Goal: Information Seeking & Learning: Learn about a topic

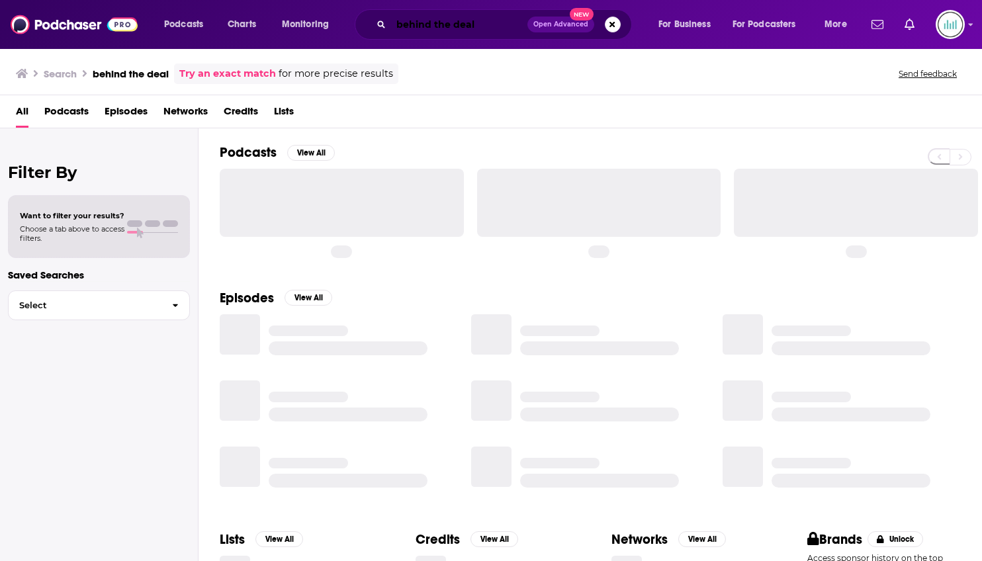
click at [422, 18] on input "behind the deal" at bounding box center [459, 24] width 136 height 21
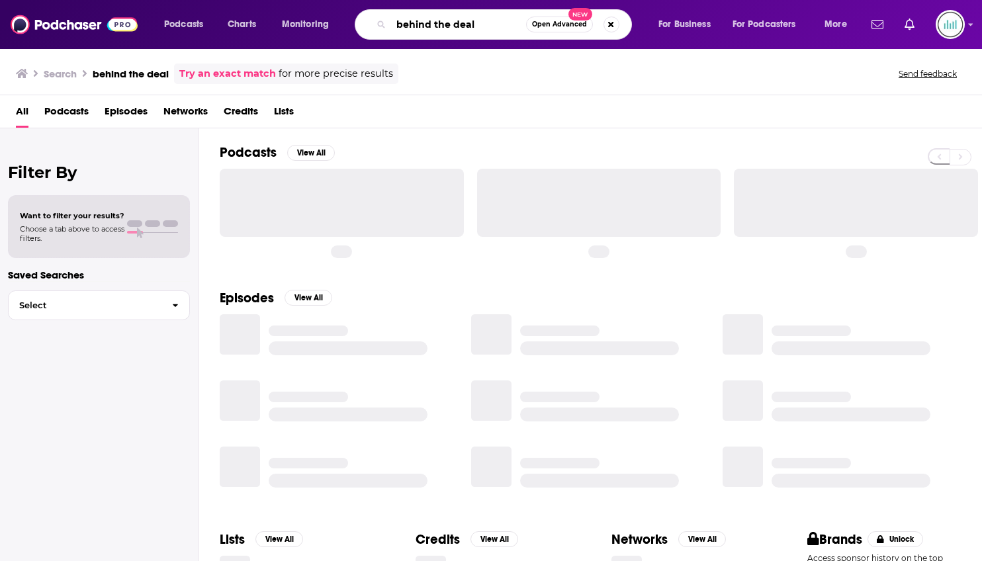
click at [422, 19] on input "behind the deal" at bounding box center [458, 24] width 135 height 21
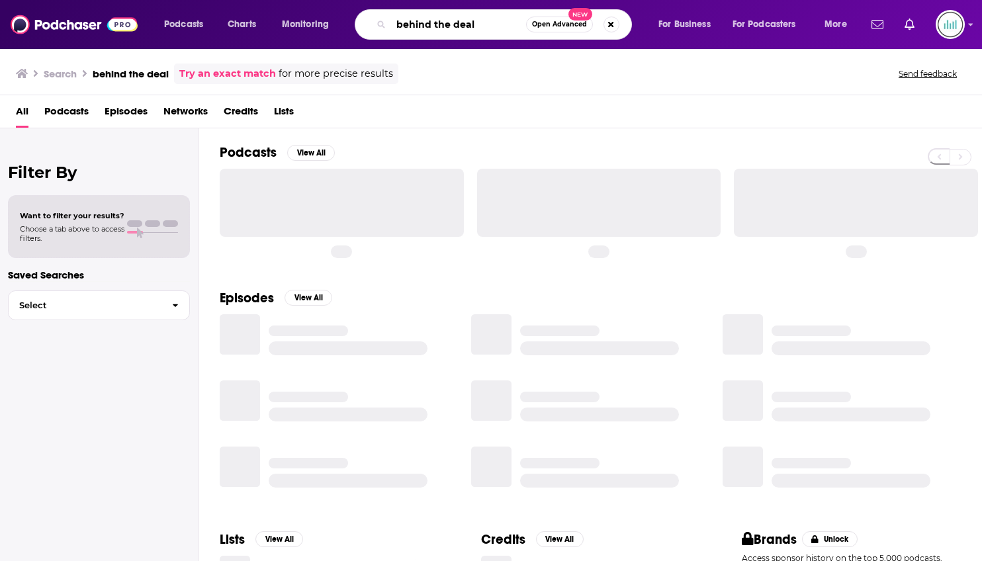
click at [422, 19] on input "behind the deal" at bounding box center [458, 24] width 135 height 21
type input "graveyard tales"
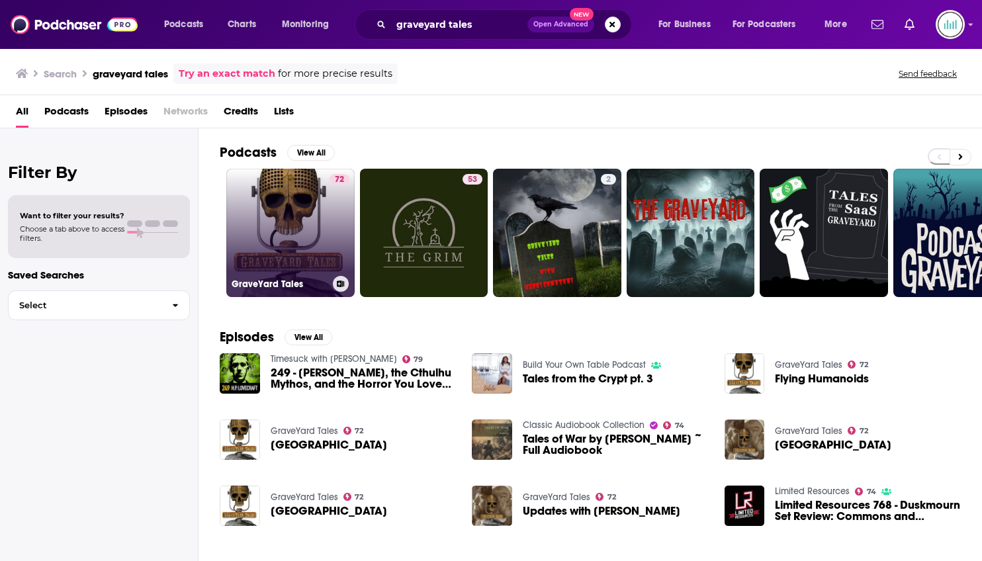
click at [298, 198] on link "72 GraveYard Tales" at bounding box center [290, 233] width 128 height 128
